Goal: Find specific page/section: Find specific page/section

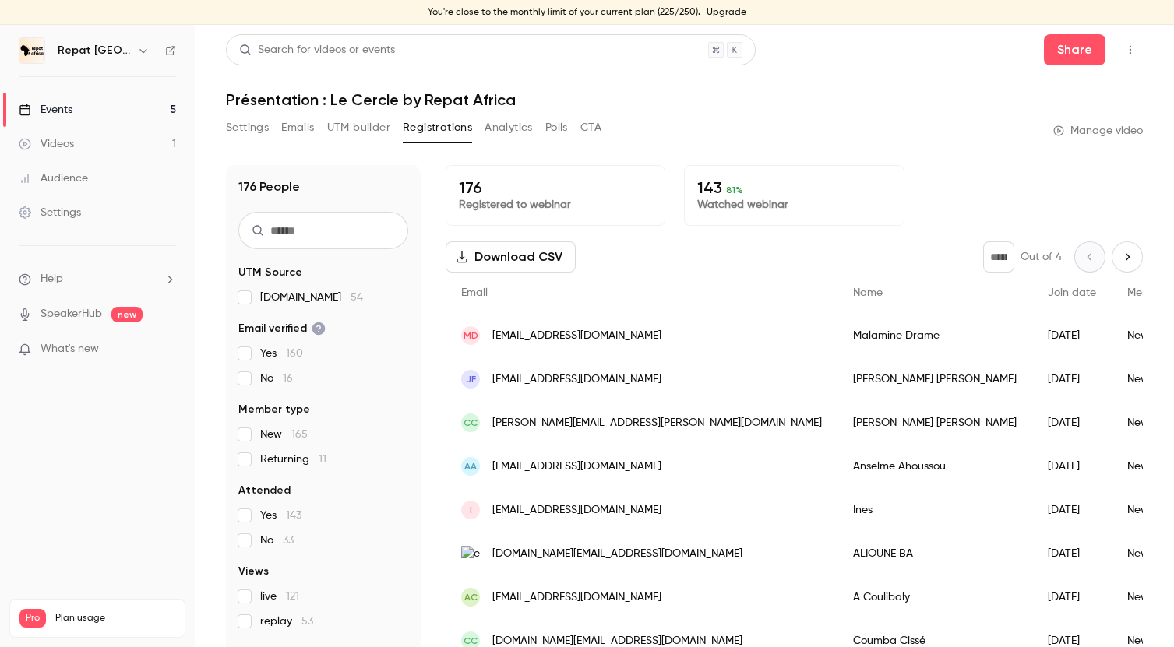
click at [150, 105] on link "Events 5" at bounding box center [97, 110] width 195 height 34
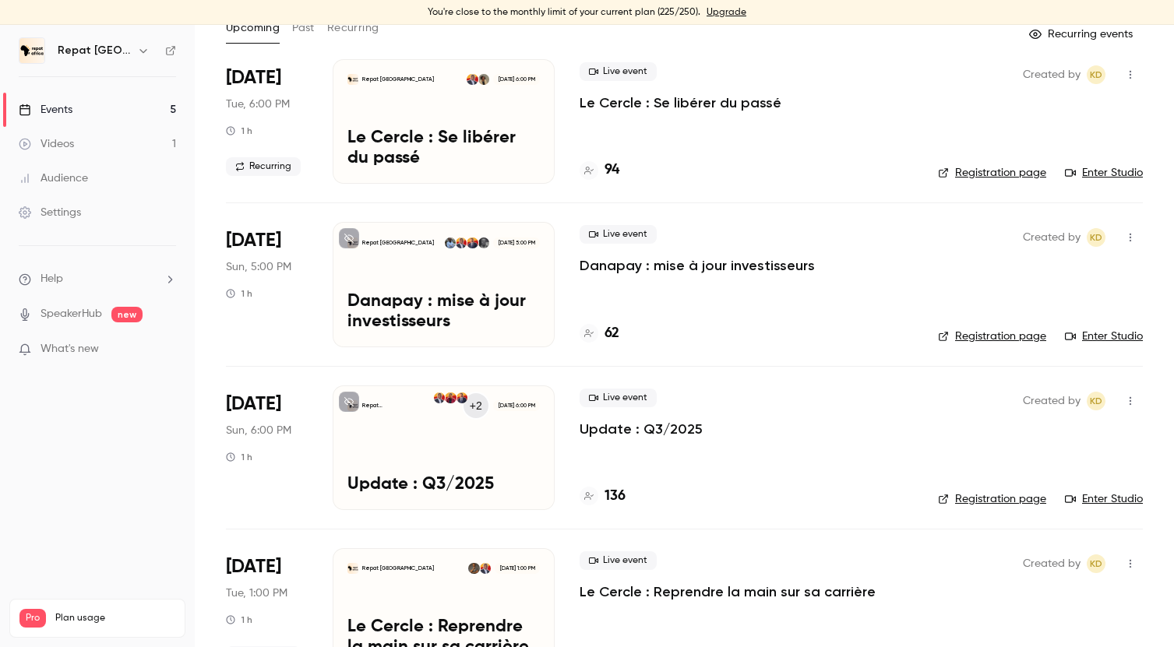
scroll to position [100, 0]
click at [615, 493] on h4 "136" at bounding box center [614, 495] width 21 height 21
